Goal: Task Accomplishment & Management: Complete application form

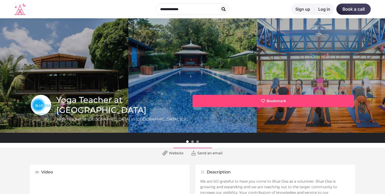
click at [172, 153] on span "Website" at bounding box center [176, 153] width 15 height 5
click at [222, 10] on icon at bounding box center [224, 9] width 4 height 4
click at [222, 10] on input "text" at bounding box center [192, 9] width 73 height 11
click at [14, 14] on div at bounding box center [192, 9] width 385 height 18
click at [19, 12] on icon at bounding box center [19, 10] width 11 height 10
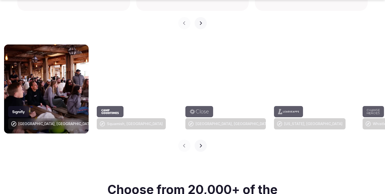
scroll to position [520, 0]
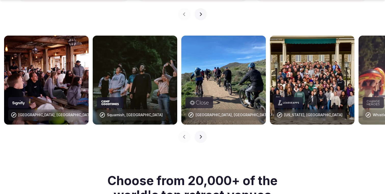
click at [205, 131] on button "Next slide" at bounding box center [201, 137] width 12 height 12
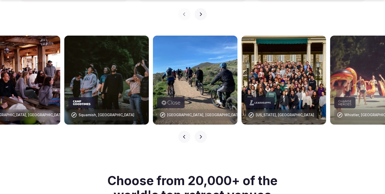
click at [203, 131] on button "Next slide" at bounding box center [201, 137] width 12 height 12
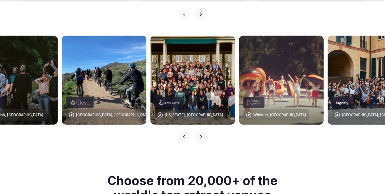
click at [203, 131] on button "Next slide" at bounding box center [201, 137] width 12 height 12
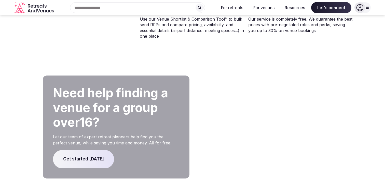
scroll to position [1008, 0]
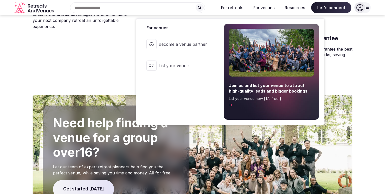
click at [200, 43] on span "Become a venue partner" at bounding box center [183, 45] width 48 height 6
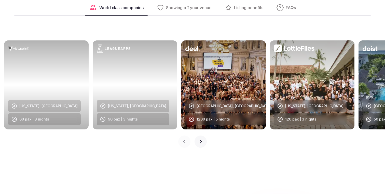
scroll to position [568, 0]
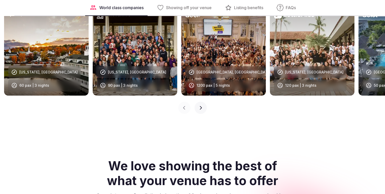
click at [202, 108] on button "Next slide" at bounding box center [201, 108] width 12 height 12
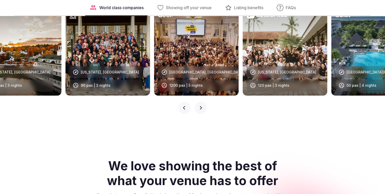
click at [202, 108] on button "Next slide" at bounding box center [201, 108] width 12 height 12
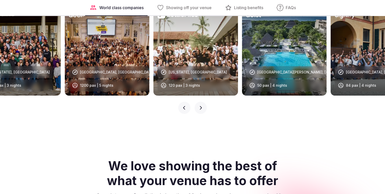
click at [202, 108] on button "Next slide" at bounding box center [201, 108] width 12 height 12
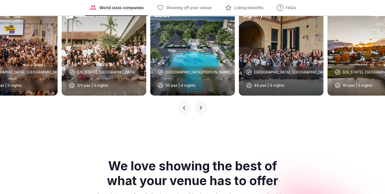
click at [201, 108] on icon "button" at bounding box center [201, 108] width 4 height 4
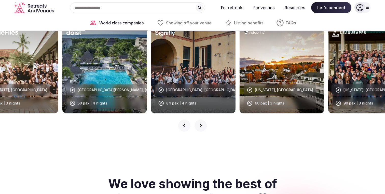
scroll to position [540, 0]
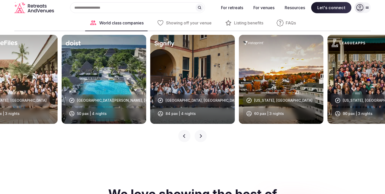
click at [204, 131] on div "Previous slide Next slide" at bounding box center [192, 133] width 385 height 18
click at [202, 138] on icon "button" at bounding box center [201, 136] width 4 height 4
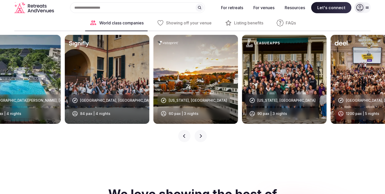
click at [202, 138] on icon "button" at bounding box center [201, 136] width 4 height 4
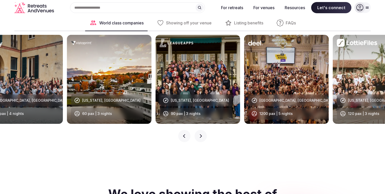
click at [202, 138] on icon "button" at bounding box center [201, 136] width 4 height 4
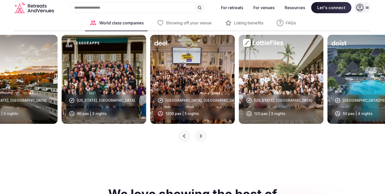
scroll to position [1008, 0]
